Goal: Ask a question

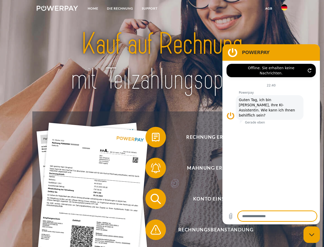
click at [57, 9] on img at bounding box center [57, 8] width 41 height 5
click at [285, 9] on img at bounding box center [284, 7] width 6 height 6
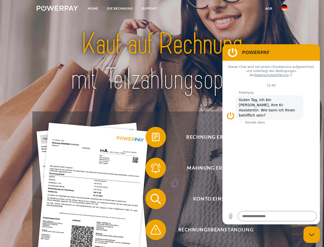
click at [269, 8] on link "agb" at bounding box center [269, 8] width 16 height 9
click at [152, 138] on span at bounding box center [148, 137] width 26 height 26
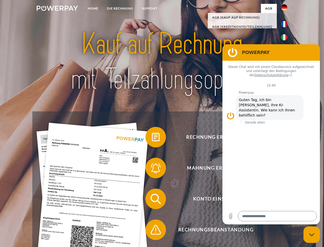
click at [152, 169] on span at bounding box center [148, 168] width 26 height 26
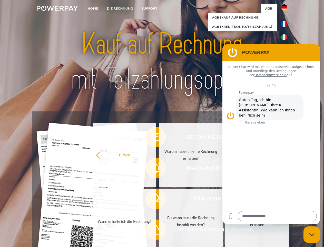
click at [159, 200] on link "Bis wann muss die Rechnung bezahlt werden?" at bounding box center [191, 221] width 64 height 64
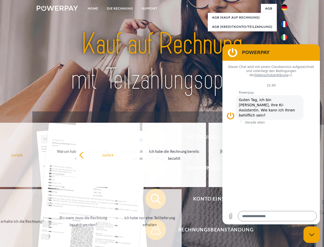
click at [152, 230] on span at bounding box center [148, 230] width 26 height 26
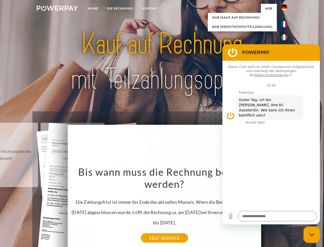
click at [312, 234] on icon "Messaging-Fenster schließen" at bounding box center [311, 234] width 5 height 3
type textarea "*"
